Goal: Task Accomplishment & Management: Use online tool/utility

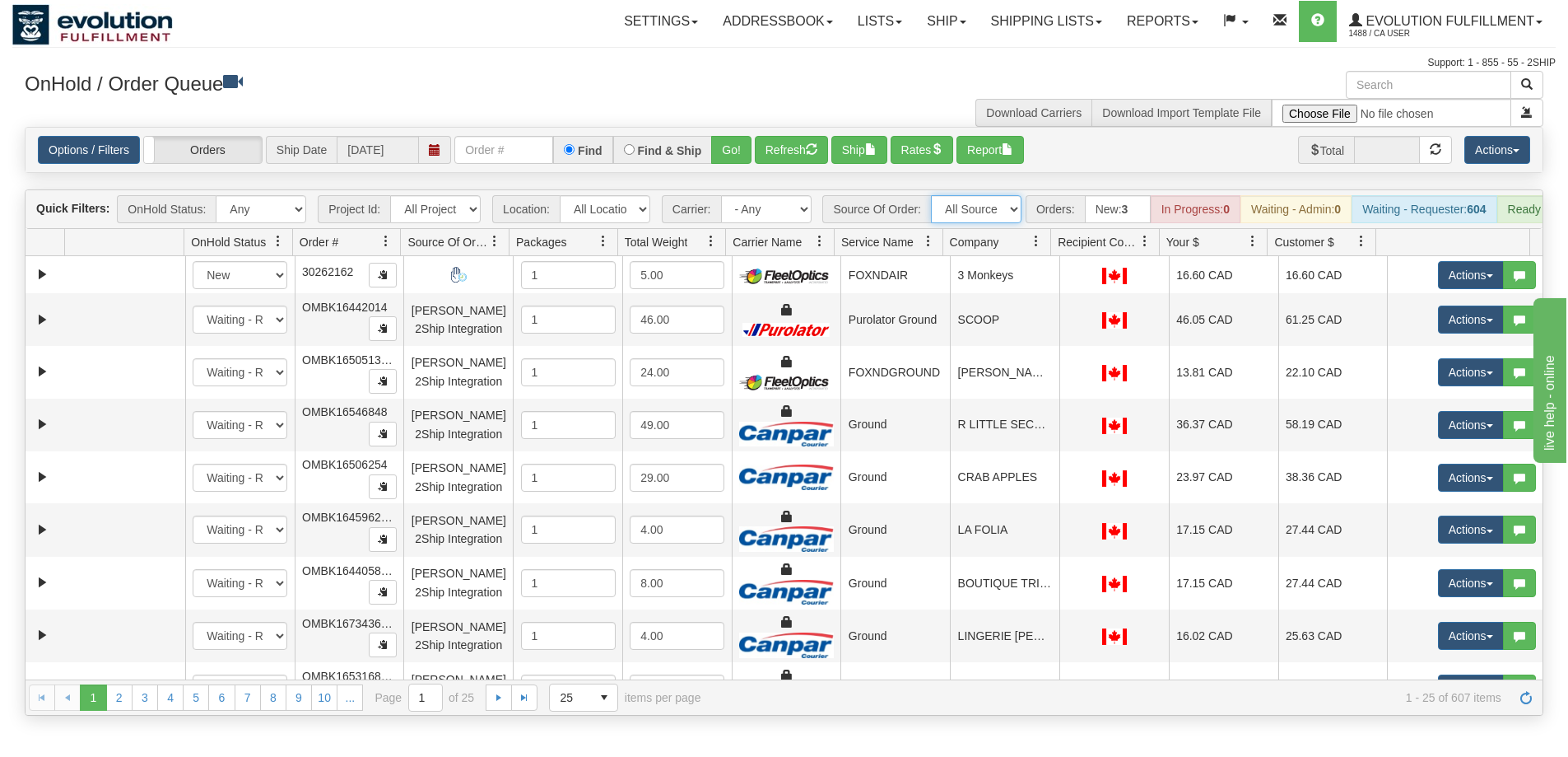
click at [979, 196] on select "All Sources AirBlaster 2Ship Integration Ambler Apparel 2Ship Integration BC [M…" at bounding box center [976, 209] width 91 height 28
select select "EMU Australia 2Ship Integration"
click at [931, 195] on select "All Sources AirBlaster 2Ship Integration Ambler Apparel 2Ship Integration BC [M…" at bounding box center [976, 209] width 91 height 28
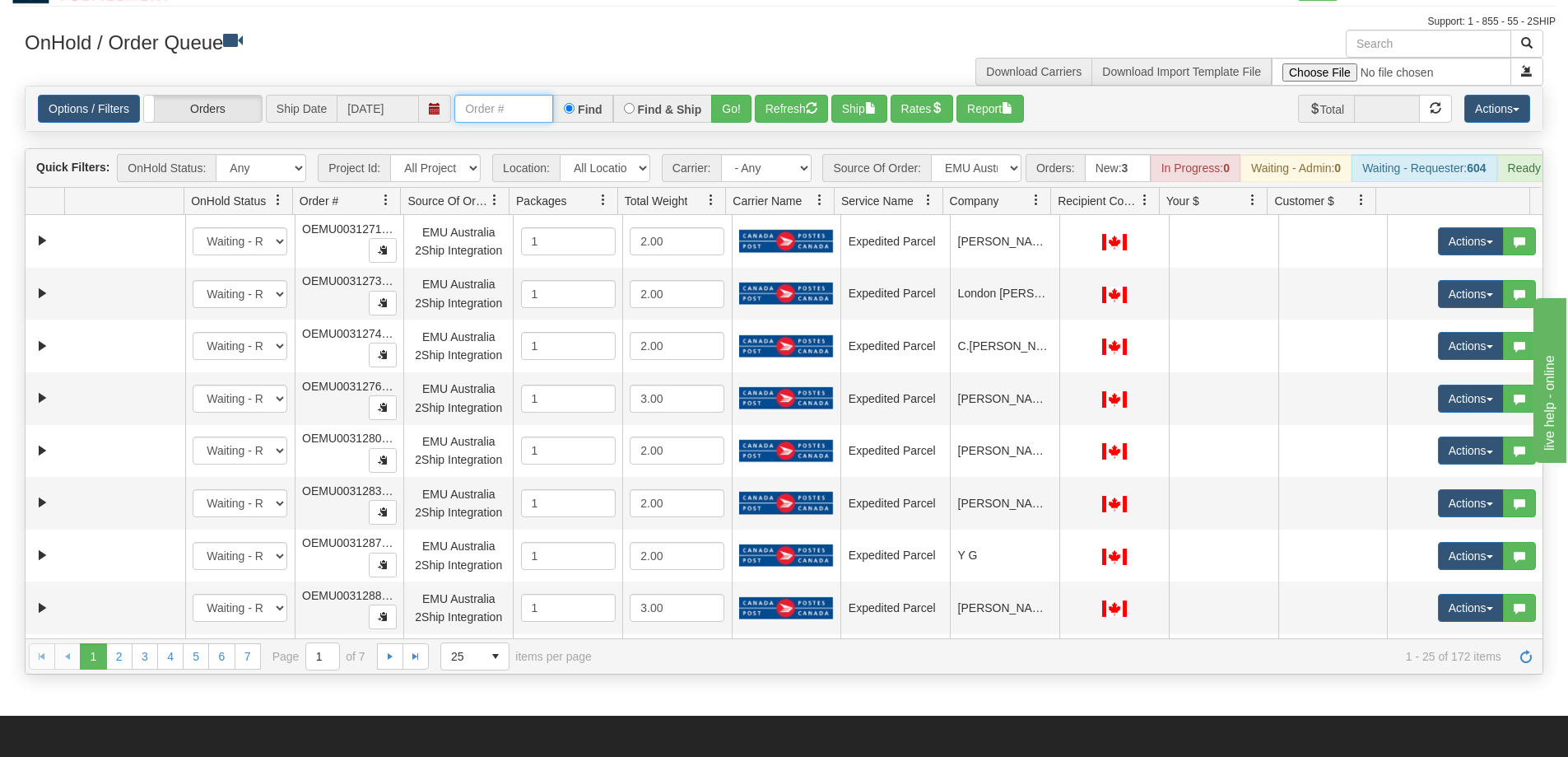
click at [507, 111] on input "text" at bounding box center [504, 109] width 98 height 28
type input "030154001"
click at [732, 113] on button "Go!" at bounding box center [731, 109] width 41 height 28
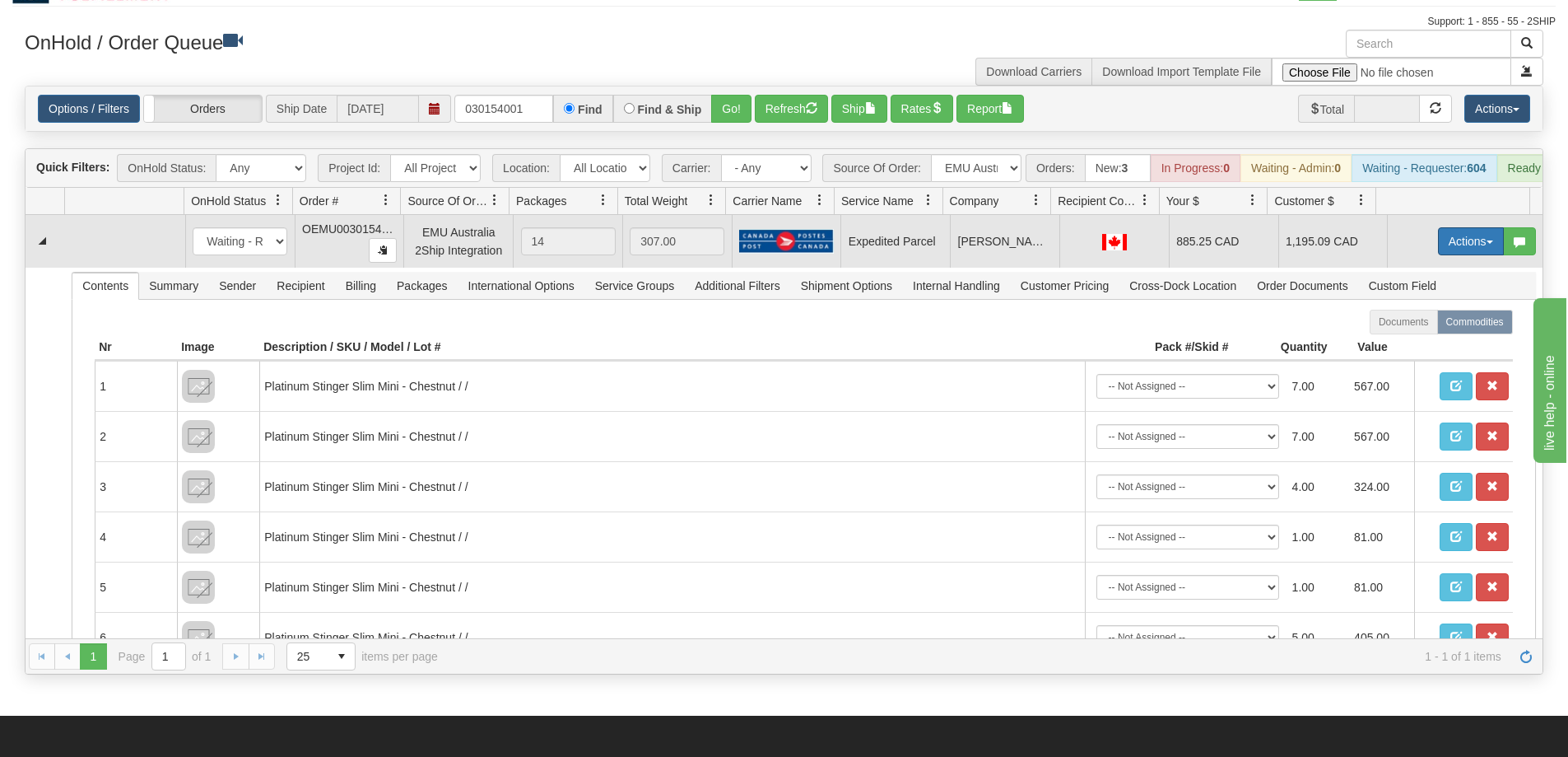
click at [1444, 255] on button "Actions" at bounding box center [1470, 241] width 66 height 28
click at [1425, 322] on span "Rate All Services" at bounding box center [1437, 315] width 98 height 13
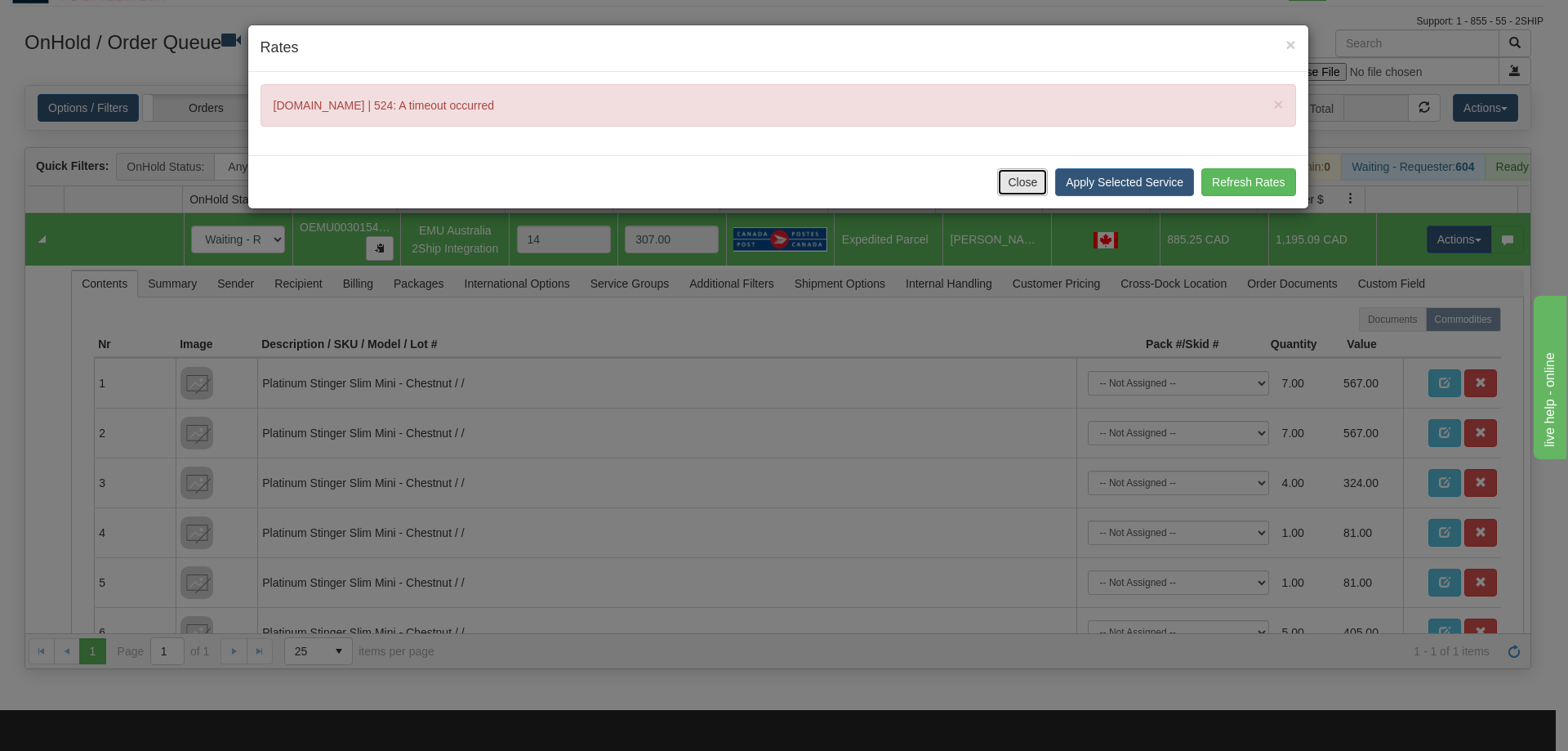
click at [1021, 179] on button "Close" at bounding box center [1022, 182] width 51 height 27
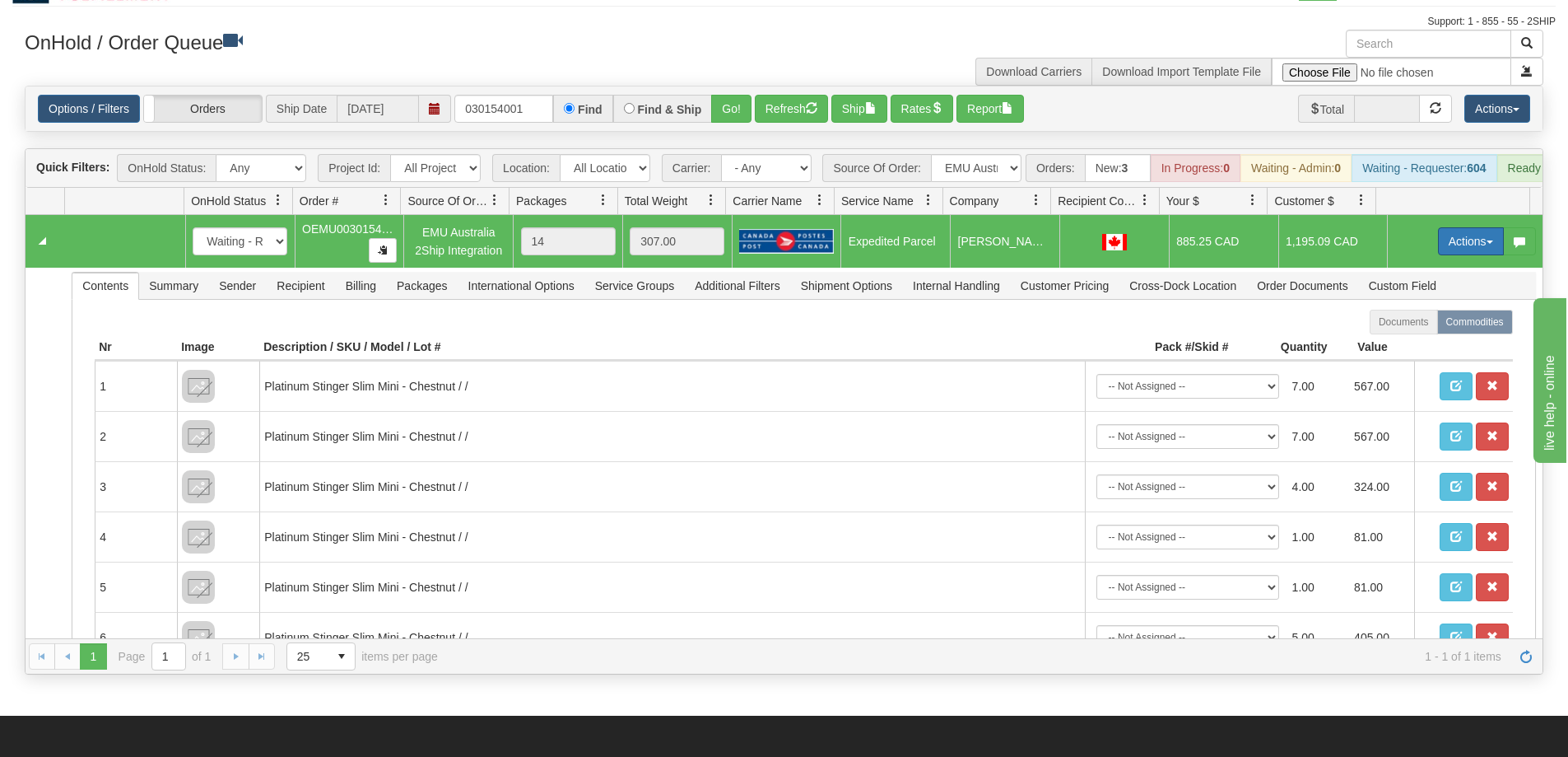
click at [1451, 255] on button "Actions" at bounding box center [1470, 241] width 66 height 28
click at [1426, 322] on span "Rate All Services" at bounding box center [1437, 315] width 98 height 13
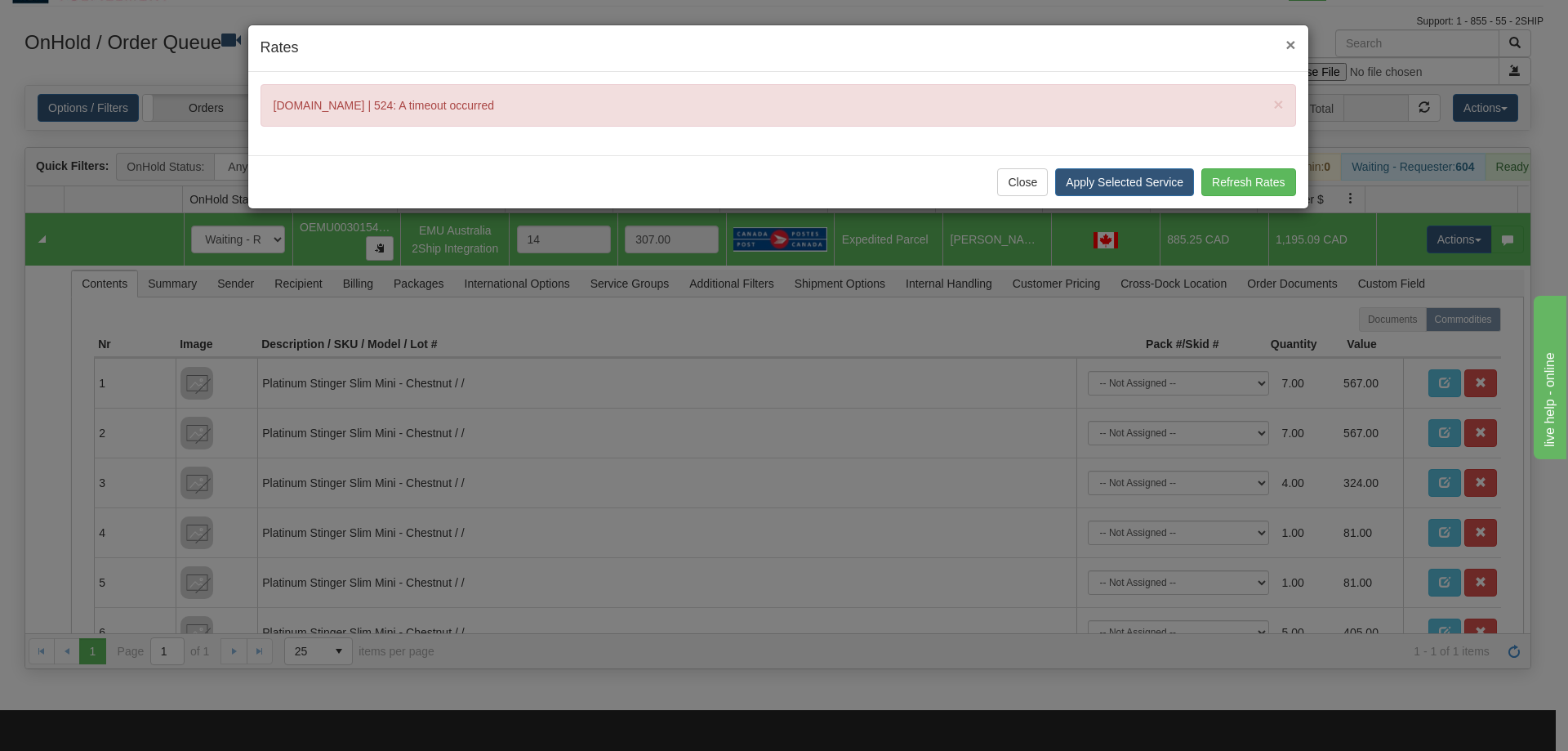
click at [1289, 39] on span "×" at bounding box center [1290, 45] width 9 height 19
